Goal: Check status: Check status

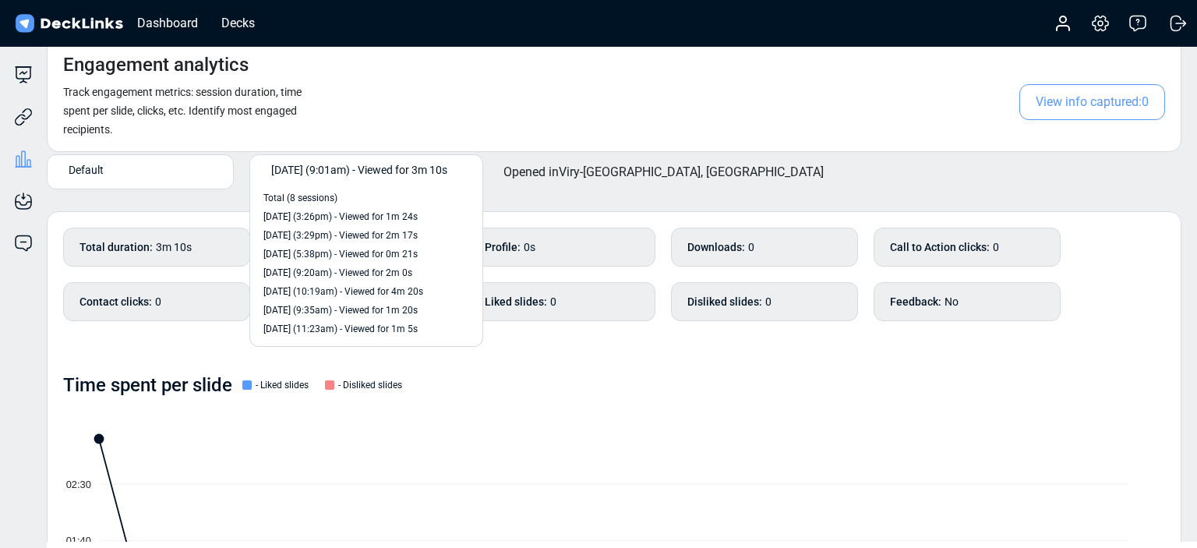
click at [407, 175] on span "[DATE] (9:01am) - Viewed for 3m 10s" at bounding box center [359, 169] width 176 height 16
click at [392, 224] on div "[DATE] (3:26pm) - Viewed for 1m 24s" at bounding box center [366, 216] width 217 height 19
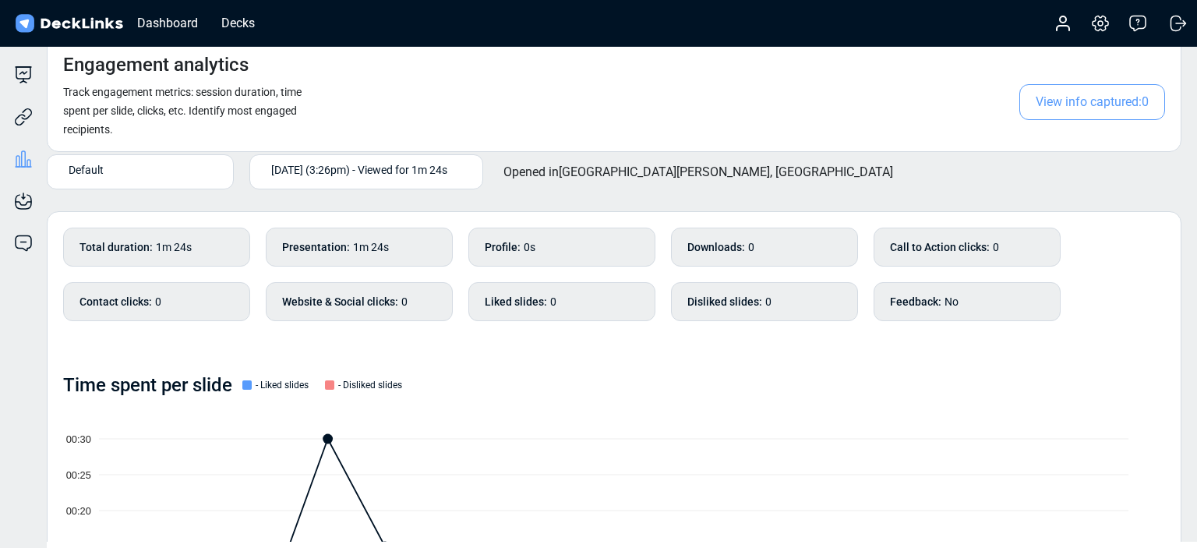
click at [371, 174] on span "[DATE] (3:26pm) - Viewed for 1m 24s" at bounding box center [359, 169] width 176 height 16
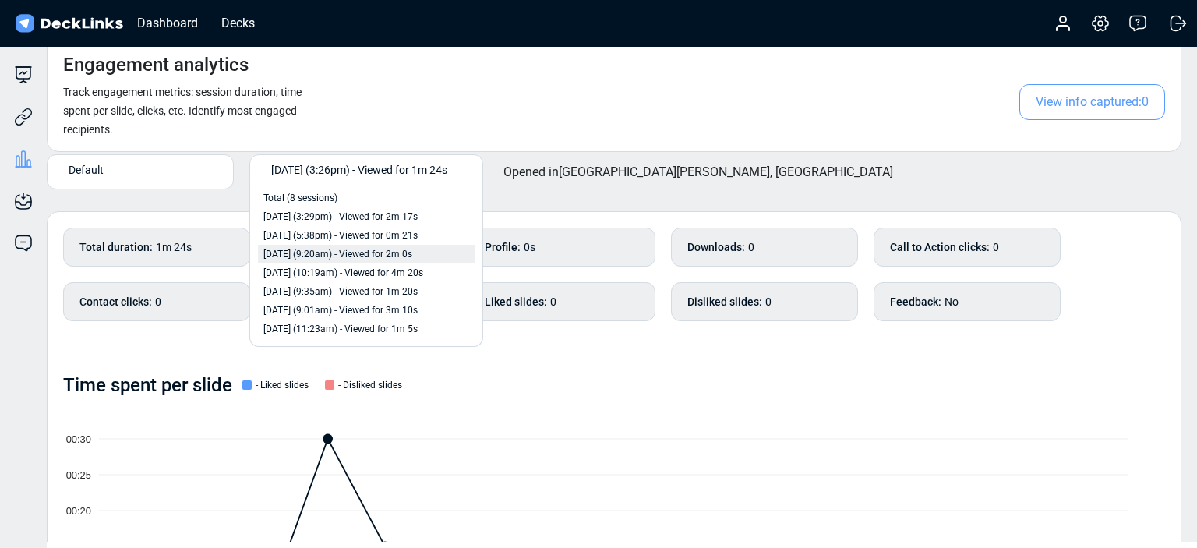
click at [355, 256] on span "[DATE] (9:20am) - Viewed for 2m 0s" at bounding box center [337, 254] width 149 height 14
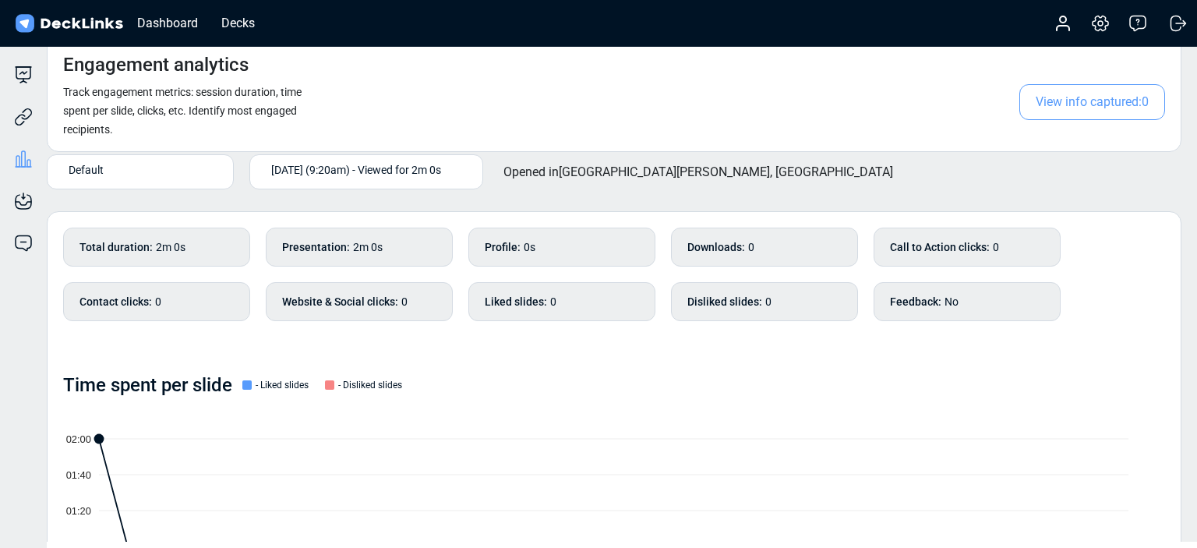
click at [355, 174] on span "[DATE] (9:20am) - Viewed for 2m 0s" at bounding box center [356, 169] width 170 height 16
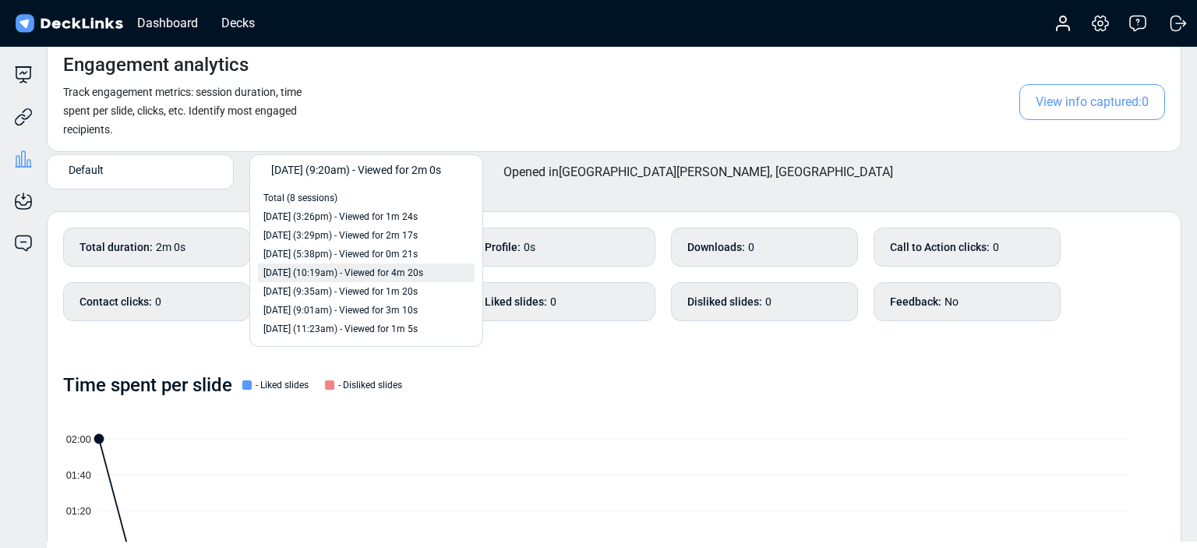
click at [374, 277] on span "[DATE] (10:19am) - Viewed for 4m 20s" at bounding box center [343, 273] width 160 height 14
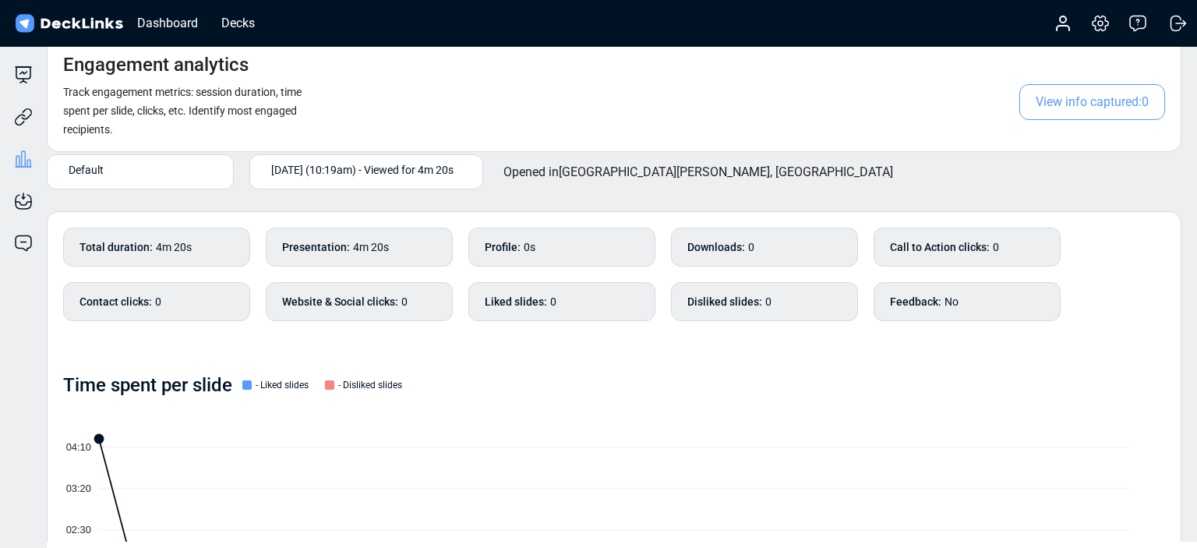
click at [351, 178] on div "[DATE] (10:19am) - Viewed for 4m 20s" at bounding box center [367, 172] width 203 height 26
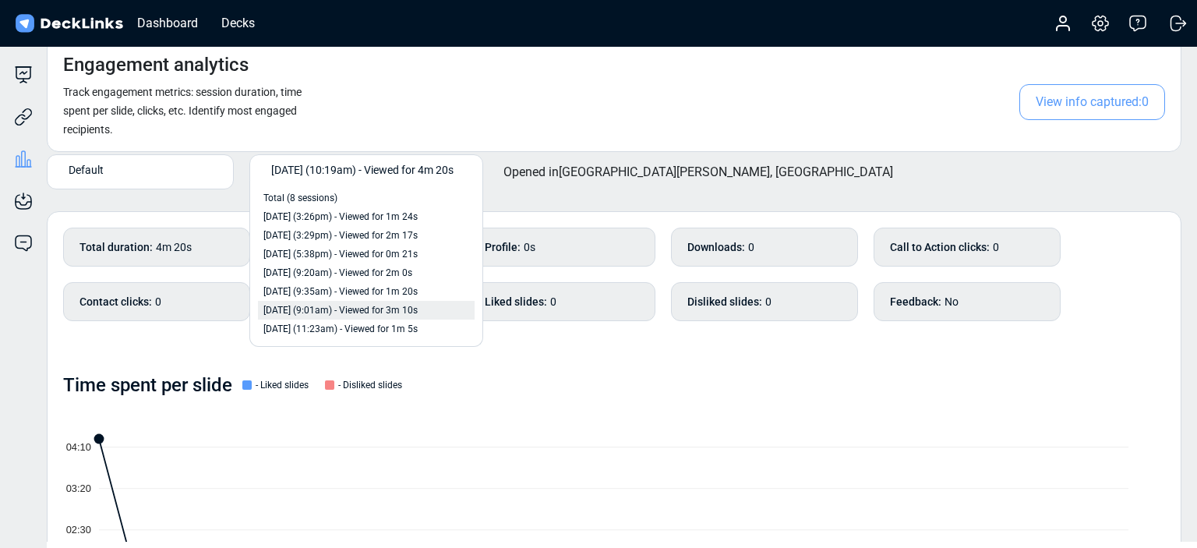
click at [378, 310] on span "[DATE] (9:01am) - Viewed for 3m 10s" at bounding box center [340, 310] width 154 height 14
click at [359, 171] on span "[DATE] (9:01am) - Viewed for 3m 10s" at bounding box center [359, 169] width 176 height 16
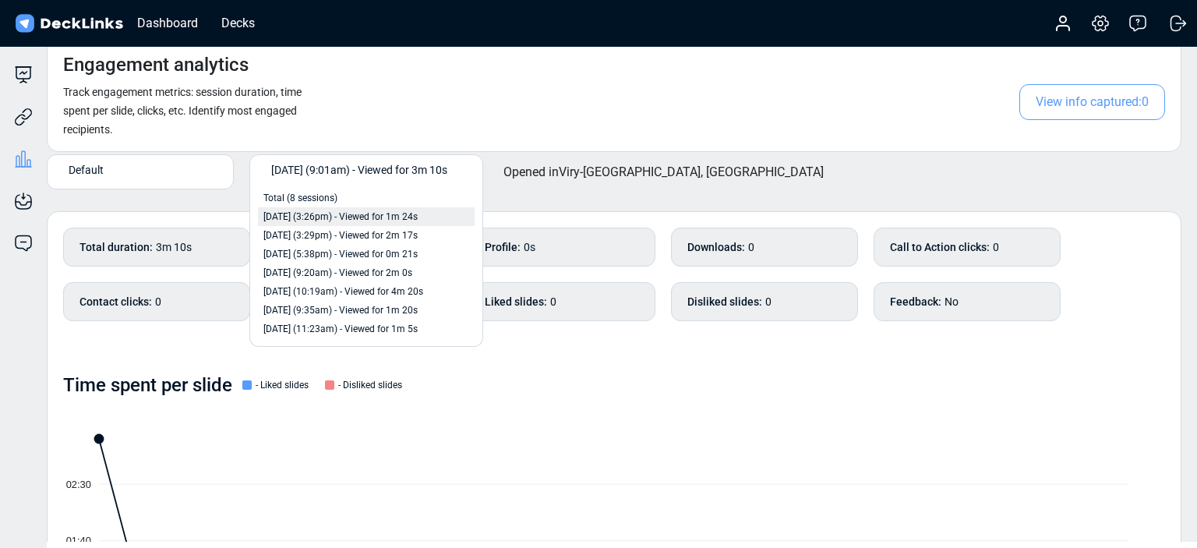
click at [408, 210] on span "[DATE] (3:26pm) - Viewed for 1m 24s" at bounding box center [340, 217] width 154 height 14
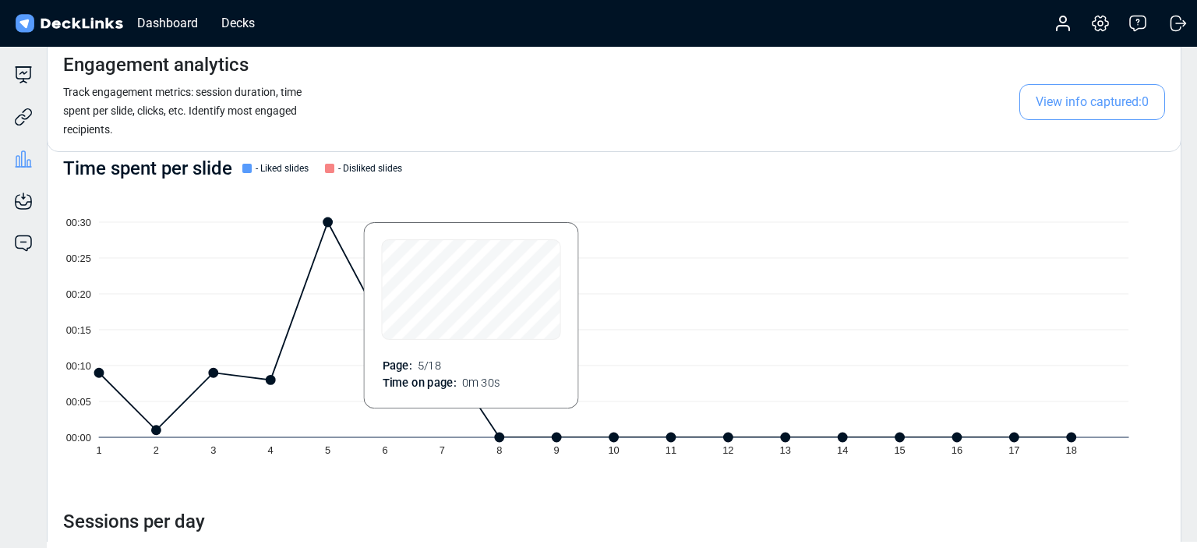
scroll to position [214, 0]
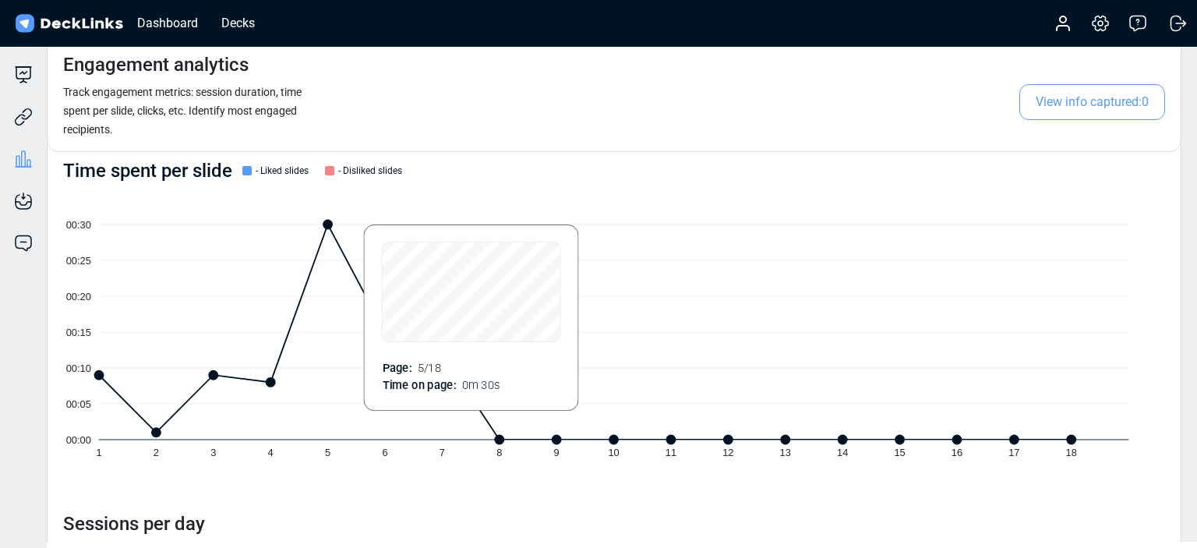
click at [320, 221] on icon "00:00 00:05 00:10 00:15 00:20 00:25 00:30 1 2 3 4 5 6 7 8 9 10 11 12 13 14 15 1…" at bounding box center [614, 332] width 1102 height 287
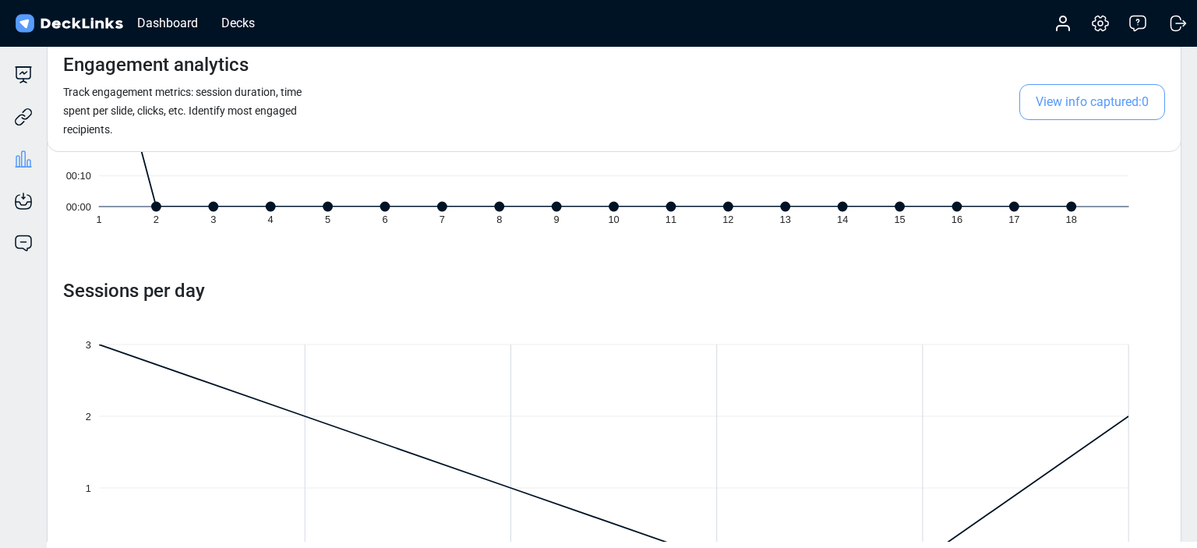
scroll to position [529, 0]
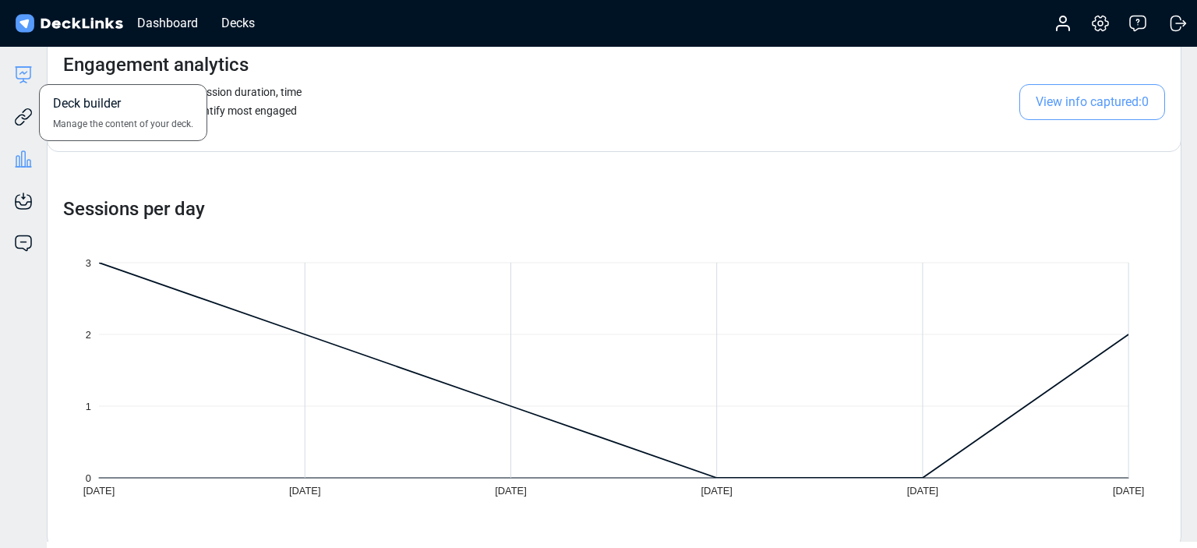
click at [25, 71] on icon at bounding box center [23, 74] width 19 height 19
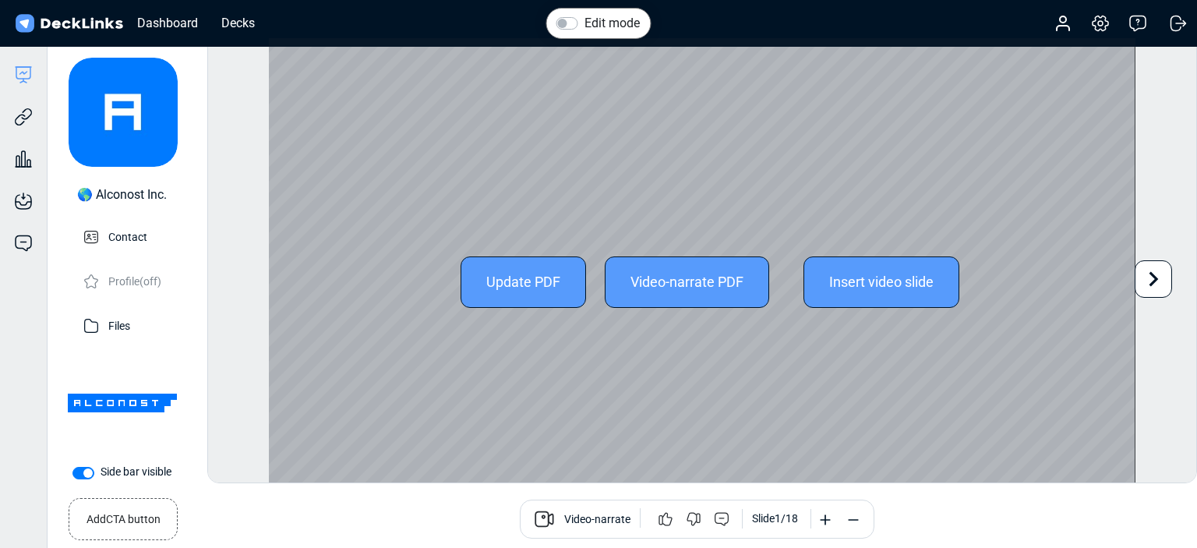
drag, startPoint x: 543, startPoint y: 84, endPoint x: 544, endPoint y: 118, distance: 33.5
